Goal: Information Seeking & Learning: Understand process/instructions

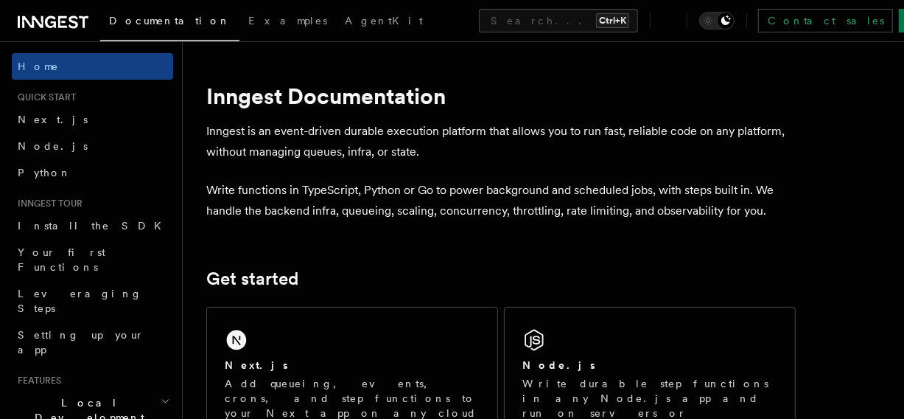
click at [35, 149] on span "Node.js" at bounding box center [53, 146] width 70 height 12
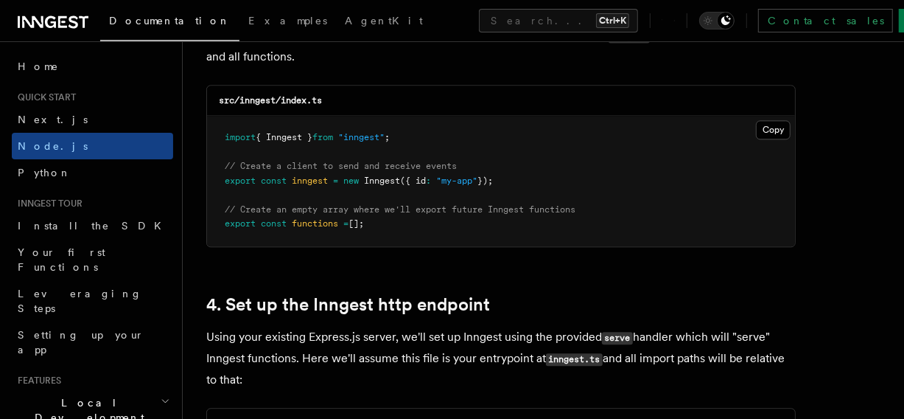
scroll to position [1907, 0]
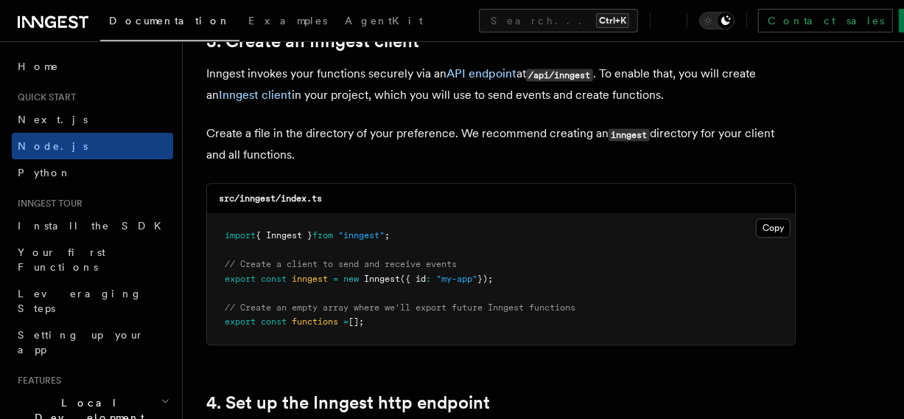
drag, startPoint x: 548, startPoint y: 270, endPoint x: 296, endPoint y: 306, distance: 254.5
click at [211, 282] on pre "import { Inngest } from "inngest" ; // Create a client to send and receive even…" at bounding box center [501, 279] width 588 height 130
click at [427, 330] on pre "import { Inngest } from "inngest" ; // Create a client to send and receive even…" at bounding box center [501, 279] width 588 height 130
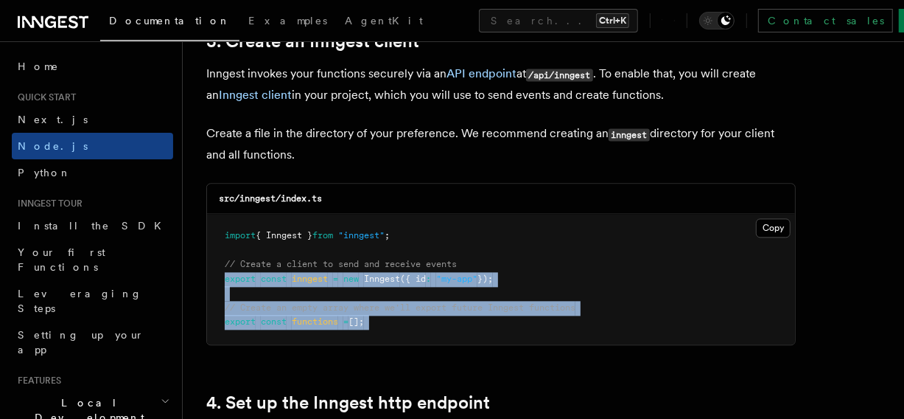
drag, startPoint x: 427, startPoint y: 330, endPoint x: 219, endPoint y: 281, distance: 213.6
click at [219, 281] on pre "import { Inngest } from "inngest" ; // Create a client to send and receive even…" at bounding box center [501, 279] width 588 height 130
copy article "export const inngest = new Inngest ({ id : "my-app" }); // Create an empty arra…"
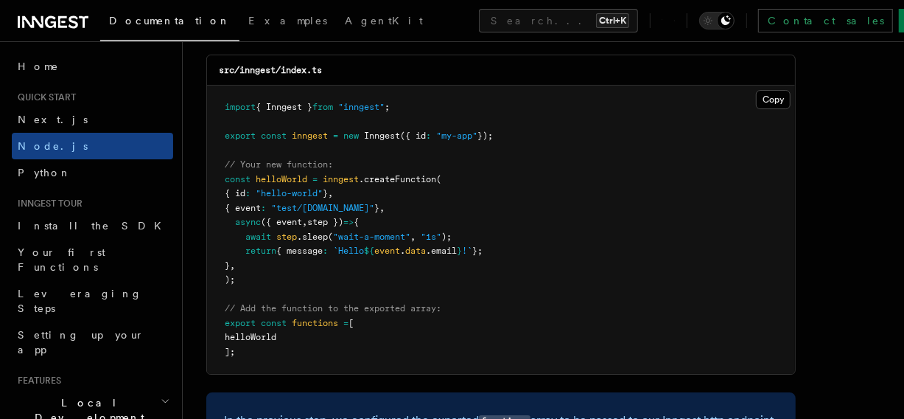
scroll to position [2978, 0]
click at [301, 271] on pre "import { Inngest } from "inngest" ; export const inngest = new Inngest ({ id : …" at bounding box center [501, 229] width 588 height 288
click at [284, 262] on pre "import { Inngest } from "inngest" ; export const inngest = new Inngest ({ id : …" at bounding box center [501, 229] width 588 height 288
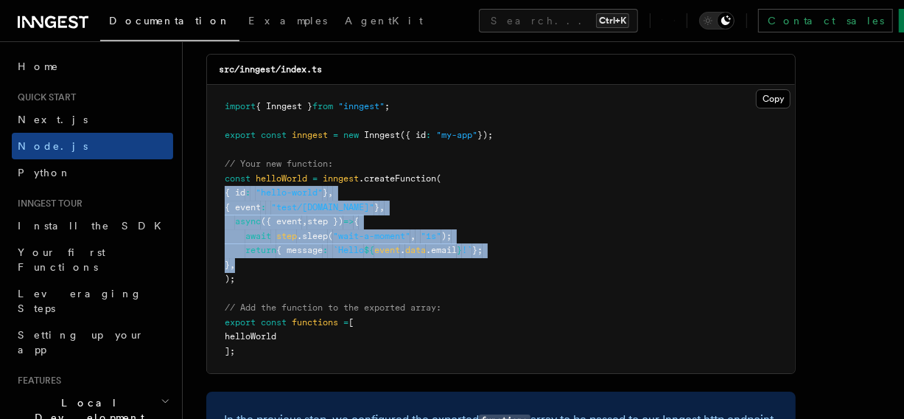
drag, startPoint x: 284, startPoint y: 262, endPoint x: 200, endPoint y: 189, distance: 111.2
copy code "{ id : "hello-world" } , { event : "test/[DOMAIN_NAME]" } , async ({ event , st…"
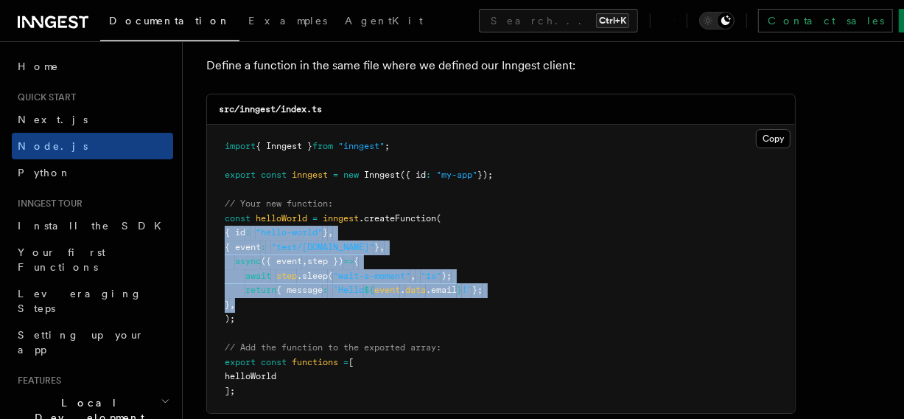
scroll to position [2949, 0]
